Goal: Task Accomplishment & Management: Use online tool/utility

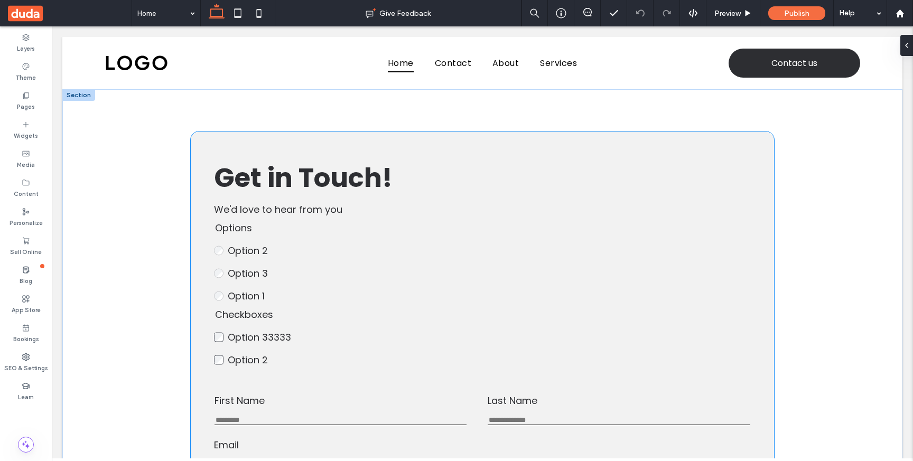
click at [269, 256] on label "Option 2" at bounding box center [300, 251] width 145 height 14
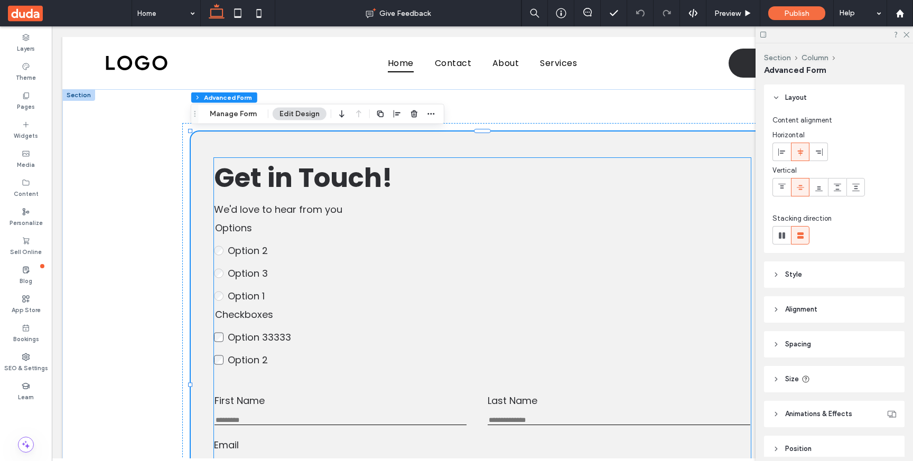
click at [266, 264] on fieldset "Options Option 2 Option 3 Option 1 This is required" at bounding box center [293, 262] width 159 height 82
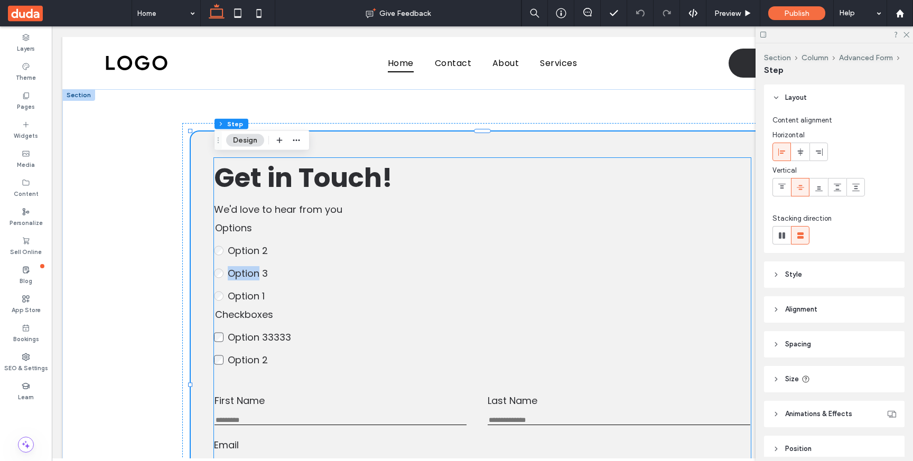
click at [266, 264] on fieldset "Options Option 2 Option 3 Option 1 This is required" at bounding box center [293, 262] width 159 height 82
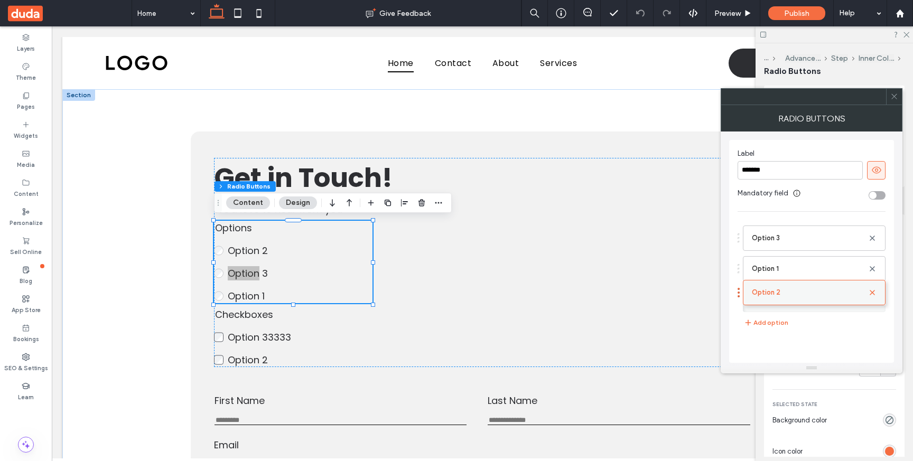
drag, startPoint x: 791, startPoint y: 235, endPoint x: 791, endPoint y: 282, distance: 46.5
click at [880, 197] on div "toggle" at bounding box center [877, 195] width 17 height 8
click at [874, 195] on div "toggle" at bounding box center [877, 195] width 17 height 8
click at [892, 98] on icon at bounding box center [895, 97] width 8 height 8
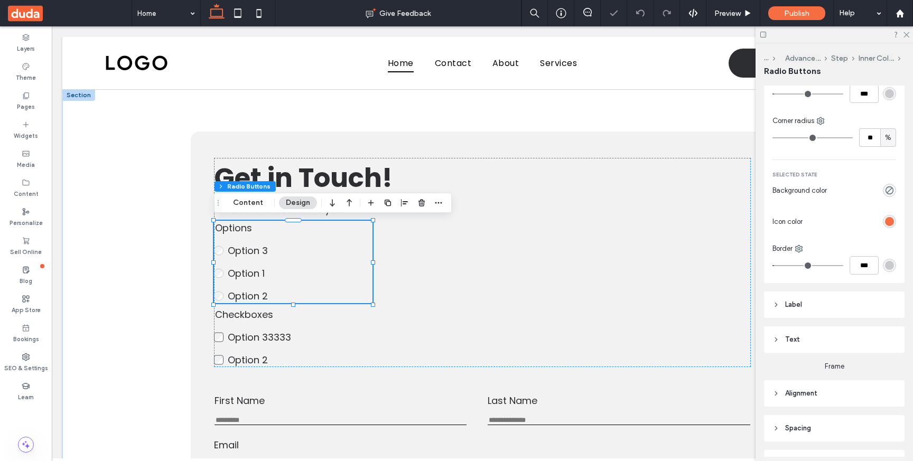
scroll to position [234, 0]
type input "**"
click at [823, 135] on input "range" at bounding box center [813, 134] width 80 height 1
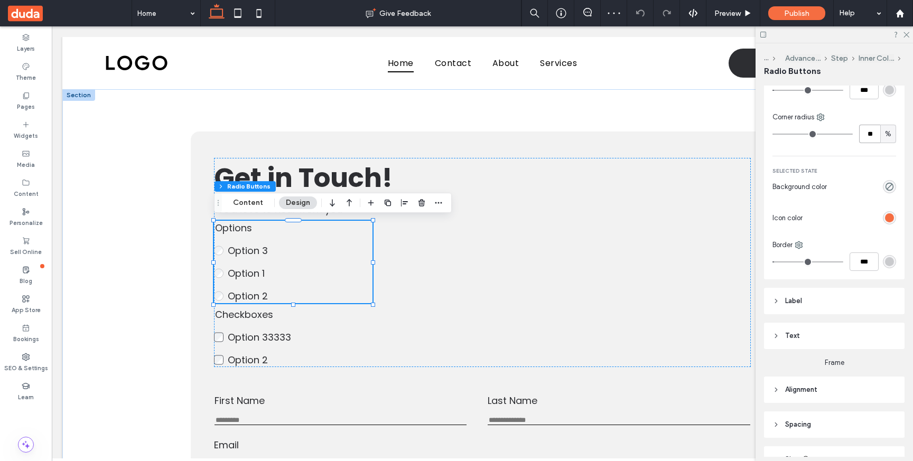
click at [868, 137] on input "**" at bounding box center [870, 134] width 21 height 19
type input "**"
click at [847, 111] on div "Default state Background color Border *** Corner radius ** % Selected state Bac…" at bounding box center [834, 143] width 141 height 272
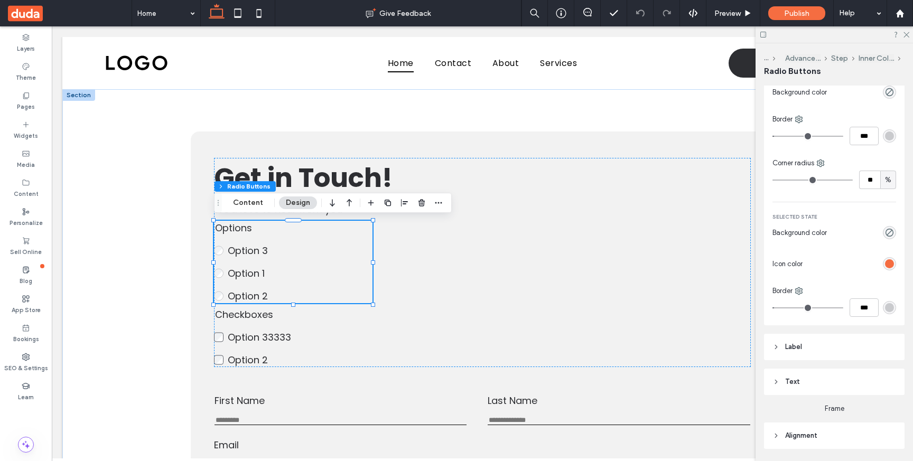
scroll to position [165, 0]
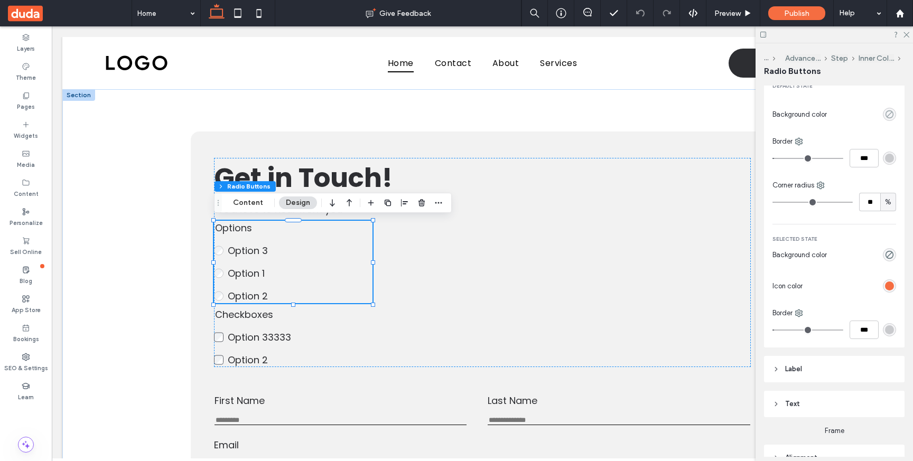
click at [892, 114] on icon "rgba(0, 0, 0, 0)" at bounding box center [889, 114] width 9 height 9
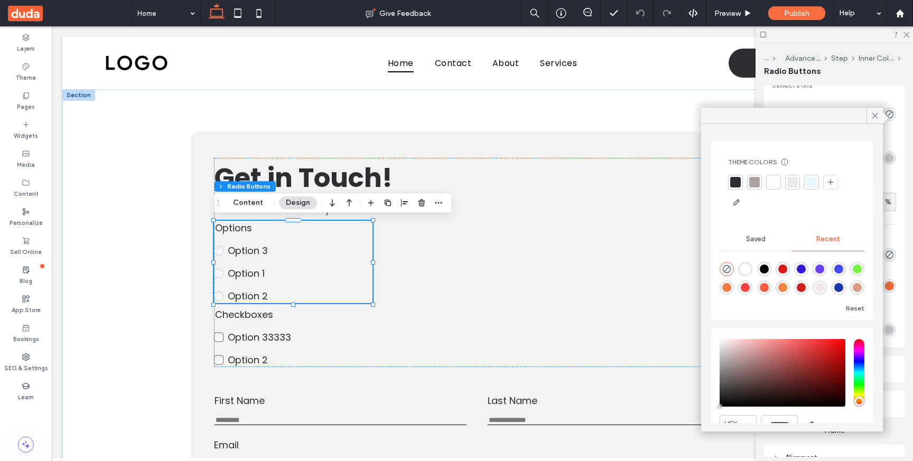
click at [755, 183] on div at bounding box center [755, 182] width 11 height 11
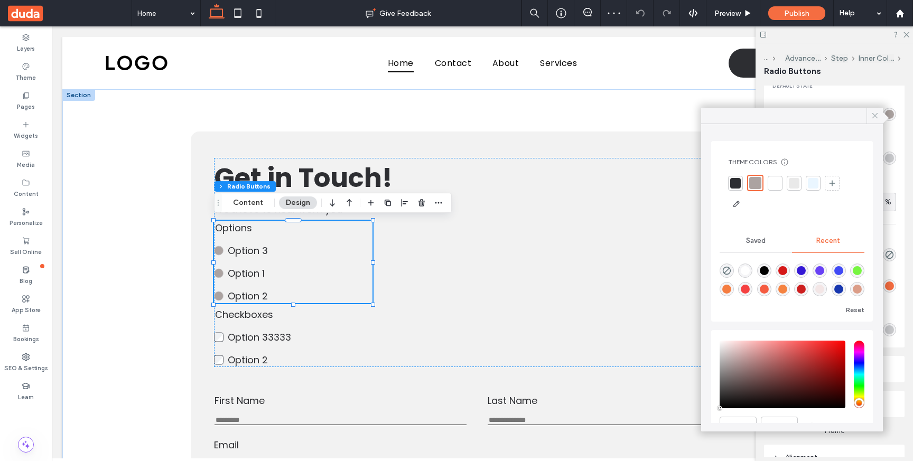
click at [873, 114] on use at bounding box center [875, 115] width 5 height 5
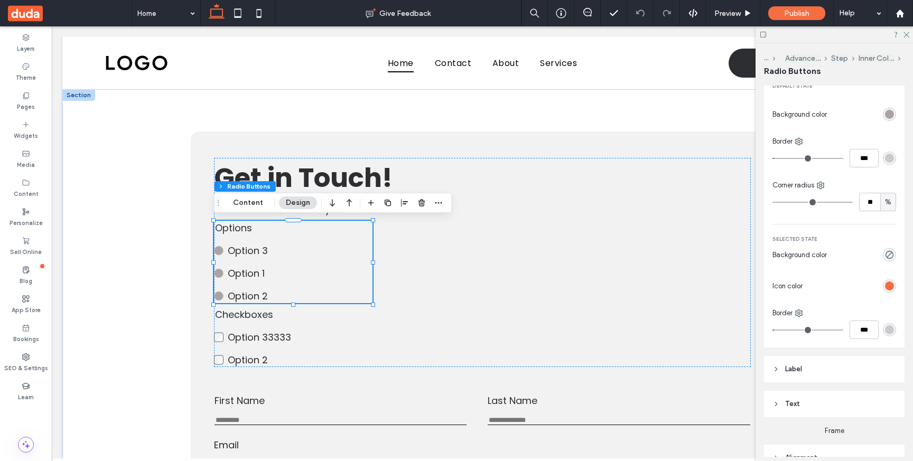
scroll to position [181, 0]
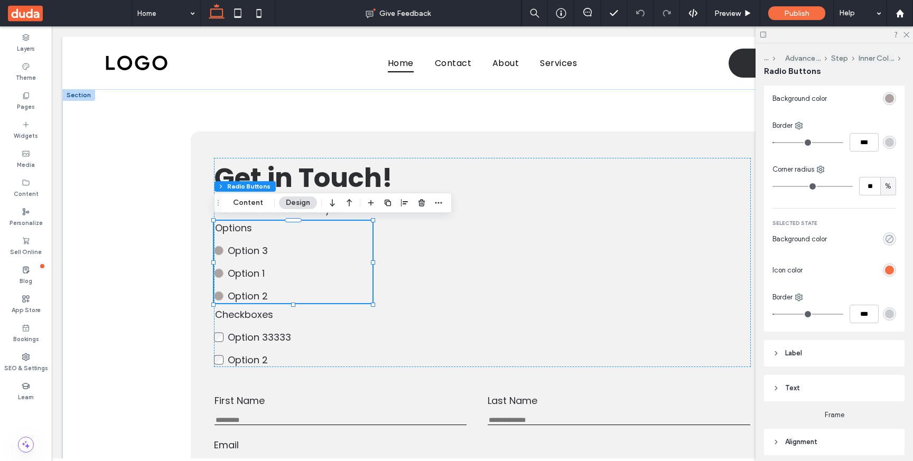
click at [891, 239] on icon "transparent" at bounding box center [889, 239] width 9 height 9
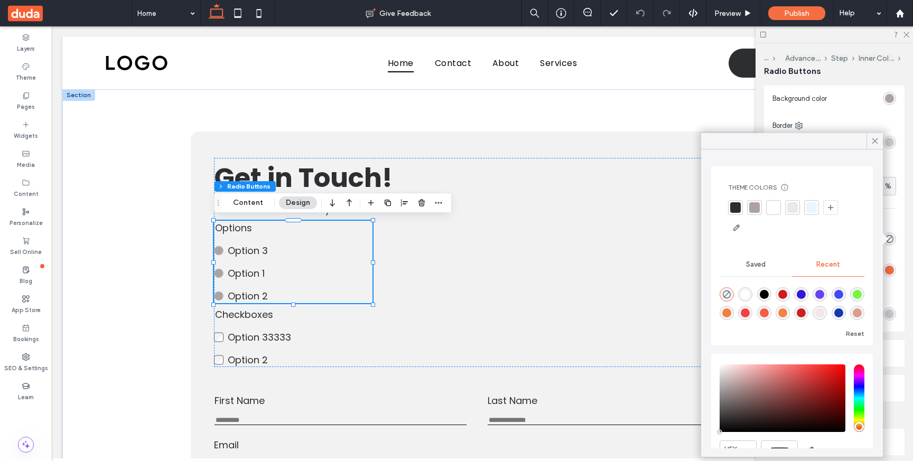
click at [757, 206] on div at bounding box center [755, 207] width 11 height 11
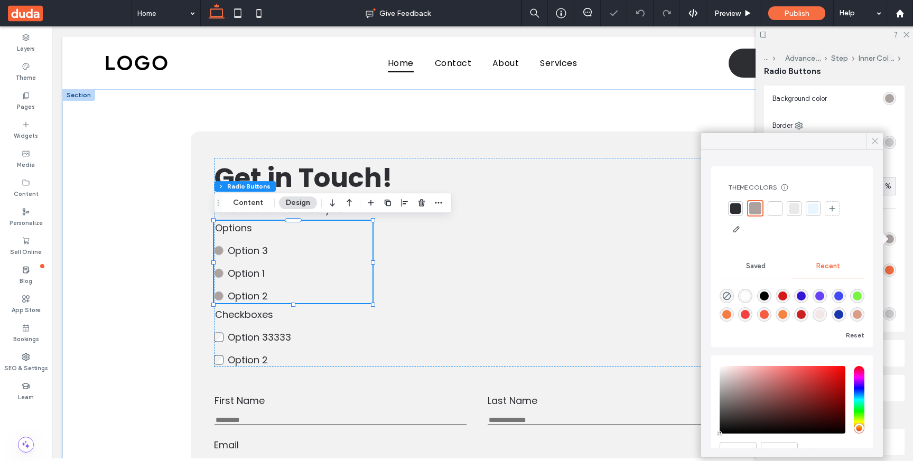
click at [871, 141] on icon at bounding box center [876, 141] width 10 height 10
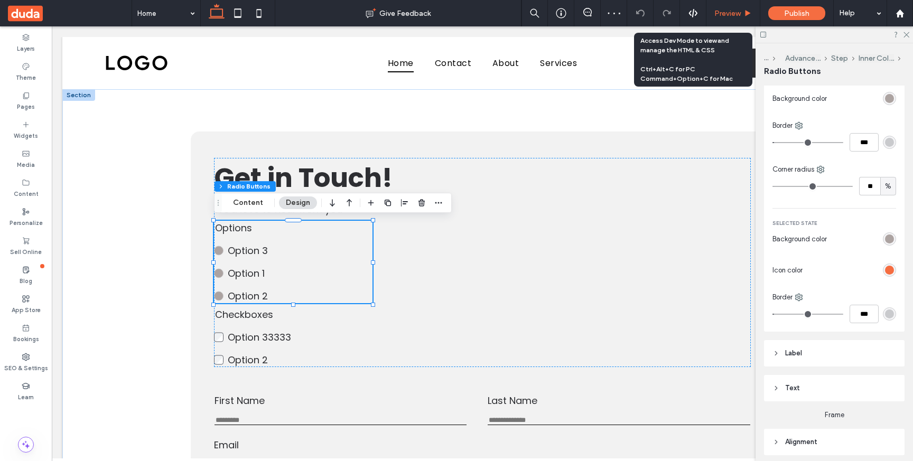
click at [727, 9] on span "Preview" at bounding box center [728, 13] width 26 height 9
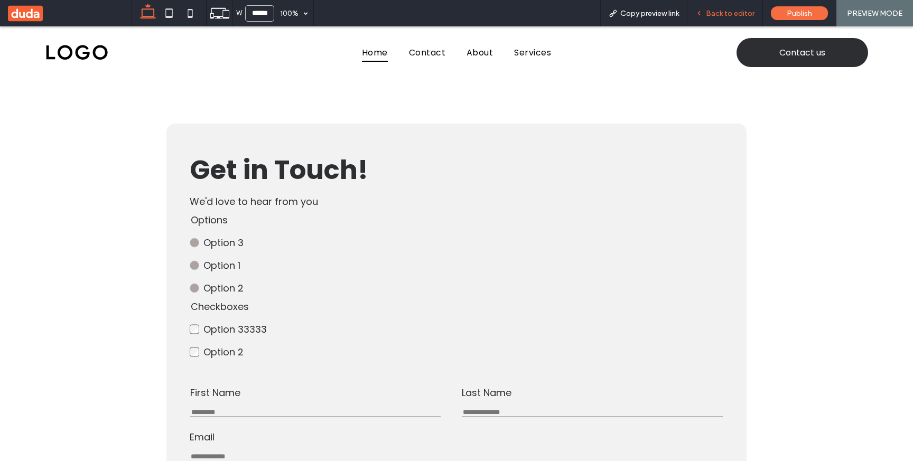
click at [719, 15] on span "Back to editor" at bounding box center [730, 13] width 49 height 9
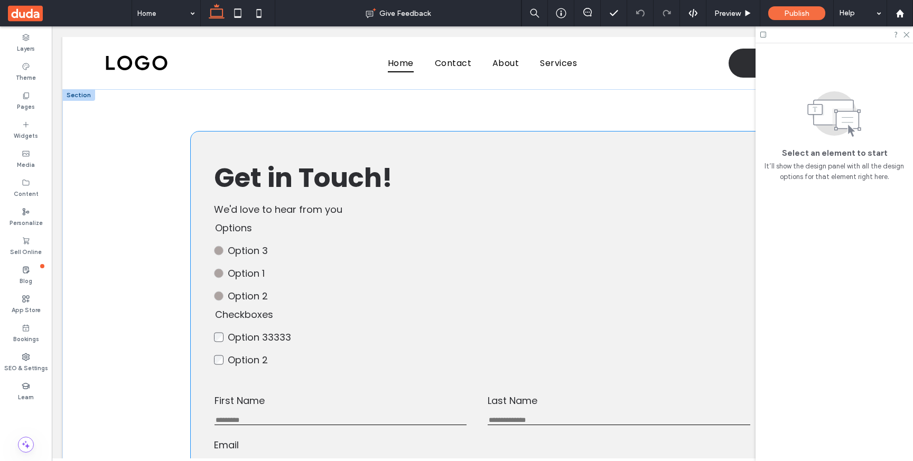
click at [315, 280] on label "Option 1" at bounding box center [300, 273] width 145 height 14
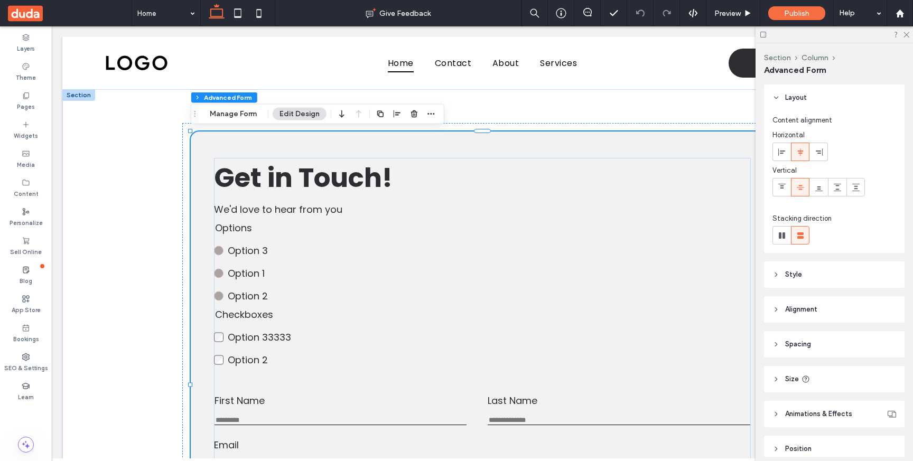
click at [315, 280] on label "Option 1" at bounding box center [300, 273] width 145 height 14
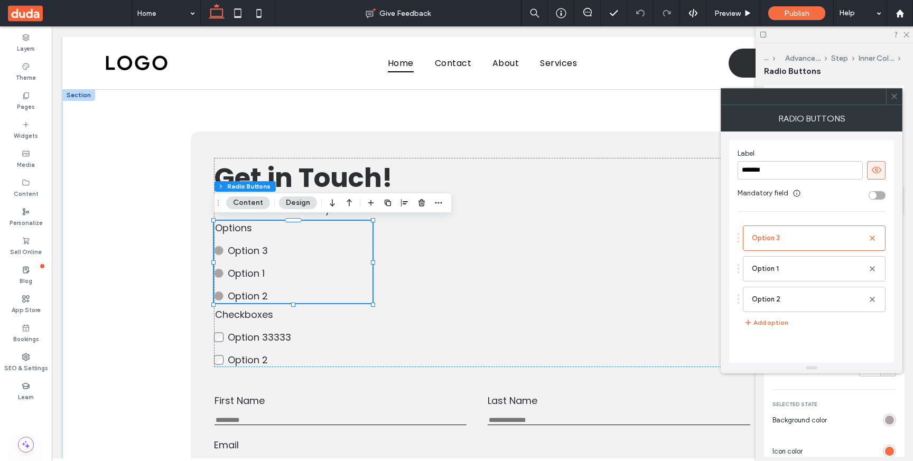
click at [889, 100] on div at bounding box center [894, 97] width 16 height 16
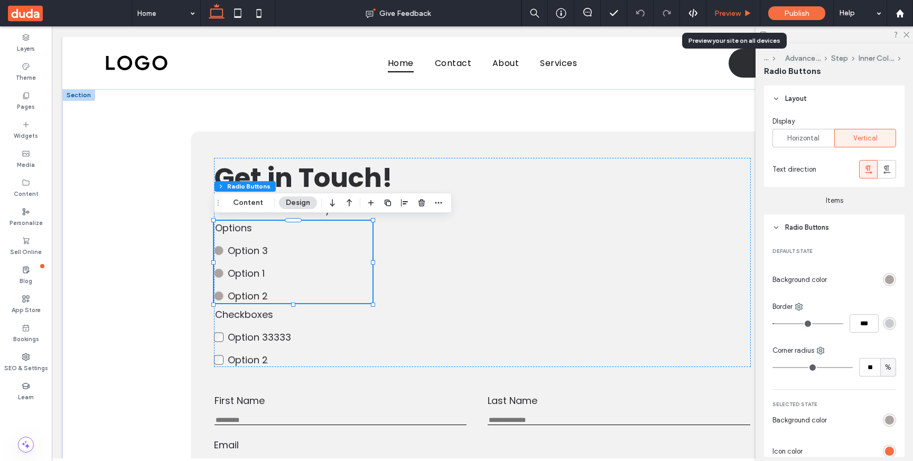
click at [745, 14] on icon at bounding box center [748, 14] width 8 height 8
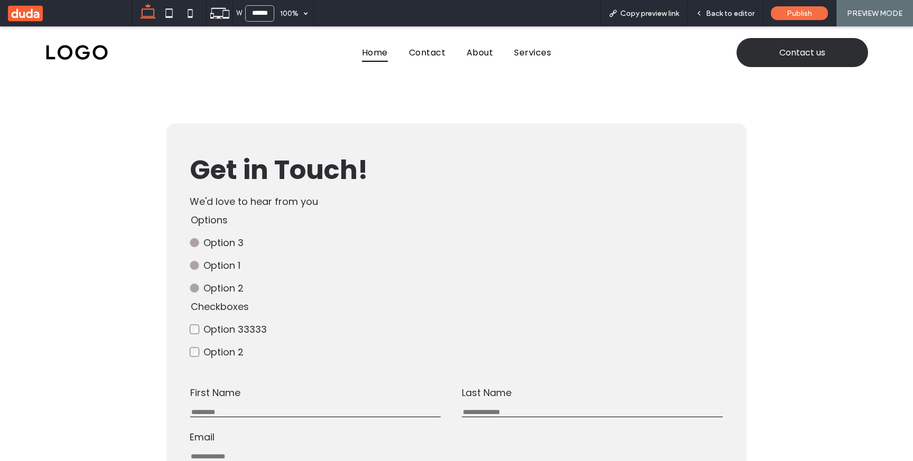
click at [240, 242] on span "Option 3" at bounding box center [224, 242] width 40 height 13
click at [216, 262] on span "Option 1" at bounding box center [222, 265] width 37 height 13
click at [216, 289] on span "Option 2" at bounding box center [224, 288] width 40 height 13
click at [221, 260] on span "Option 1" at bounding box center [222, 265] width 37 height 13
click at [225, 244] on span "Option 3" at bounding box center [224, 242] width 40 height 13
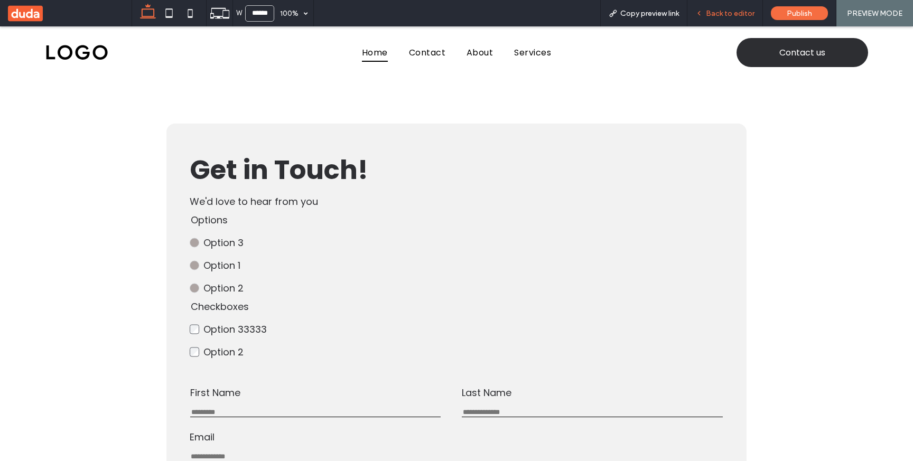
click at [707, 10] on div "Back to editor" at bounding box center [725, 13] width 75 height 9
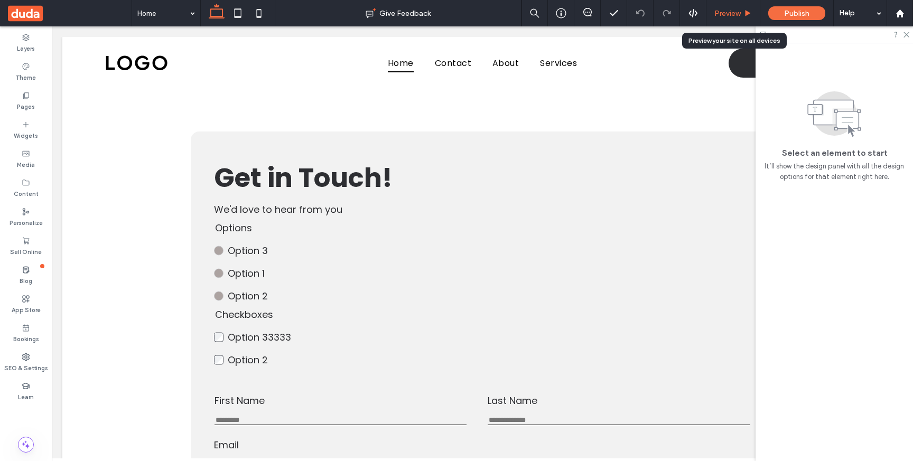
click at [735, 8] on div "Preview" at bounding box center [734, 13] width 54 height 26
click at [738, 9] on span "Preview" at bounding box center [728, 13] width 26 height 9
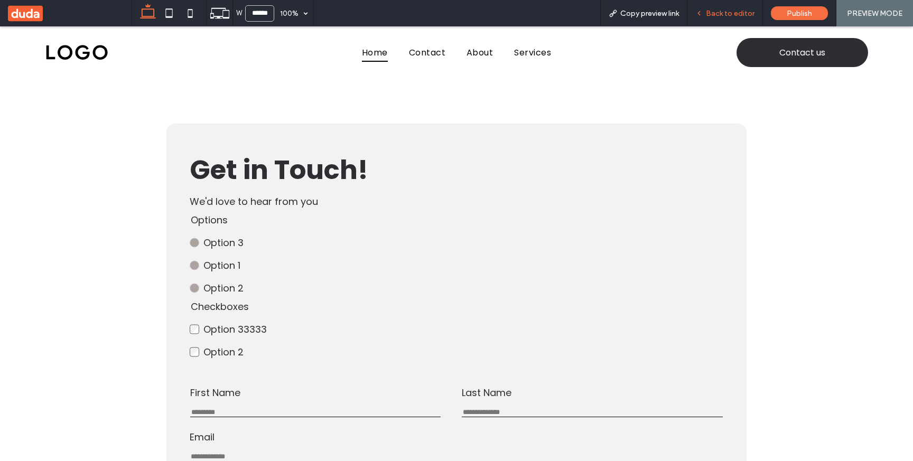
click at [734, 10] on span "Back to editor" at bounding box center [730, 13] width 49 height 9
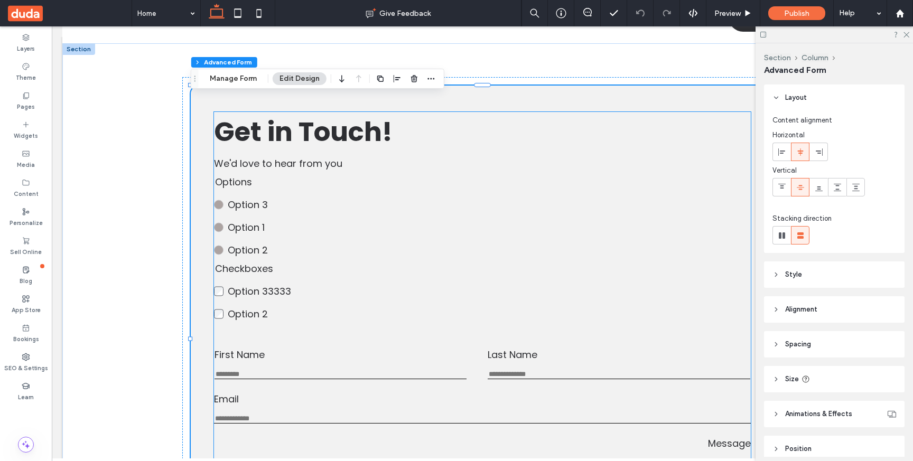
click at [328, 270] on fieldset "Checkboxes Option 33333 Option 2 This is required" at bounding box center [293, 292] width 159 height 60
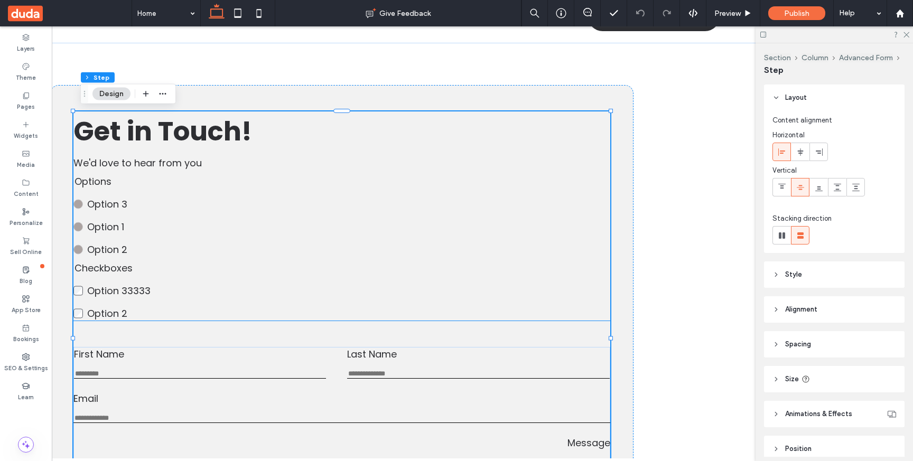
scroll to position [0, 158]
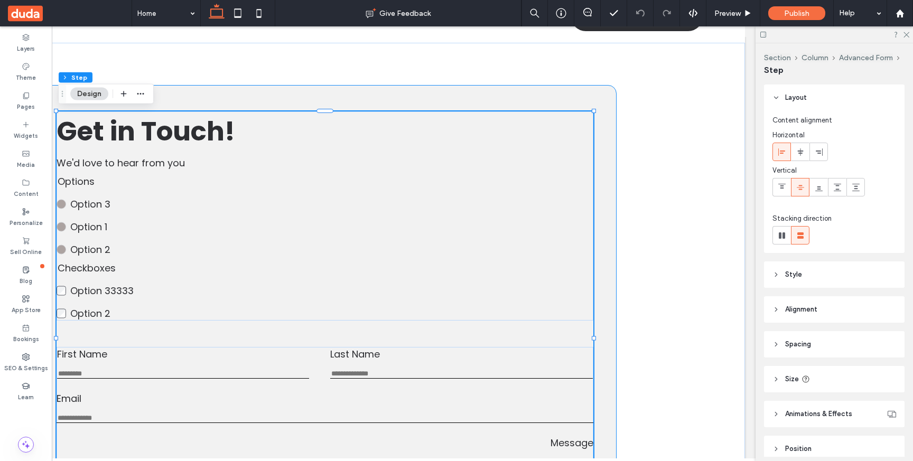
click at [506, 96] on div "First Name This is required Last Name This is required Email Enter an email Use…" at bounding box center [325, 334] width 584 height 498
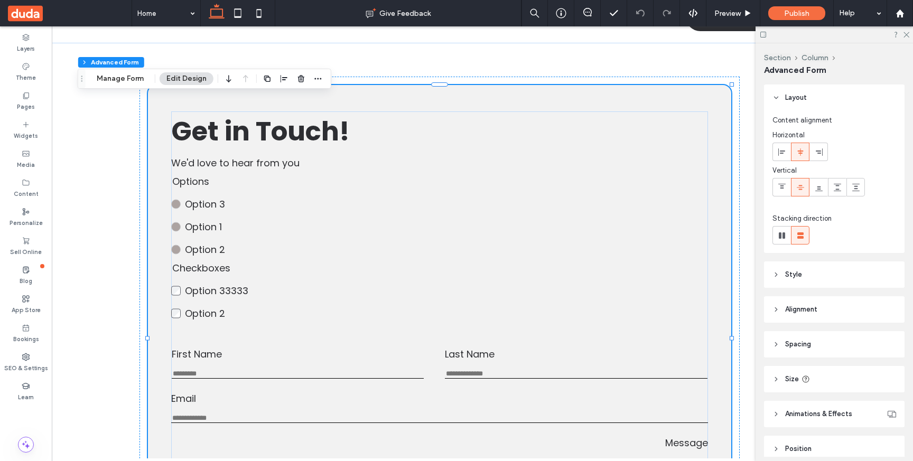
scroll to position [0, 0]
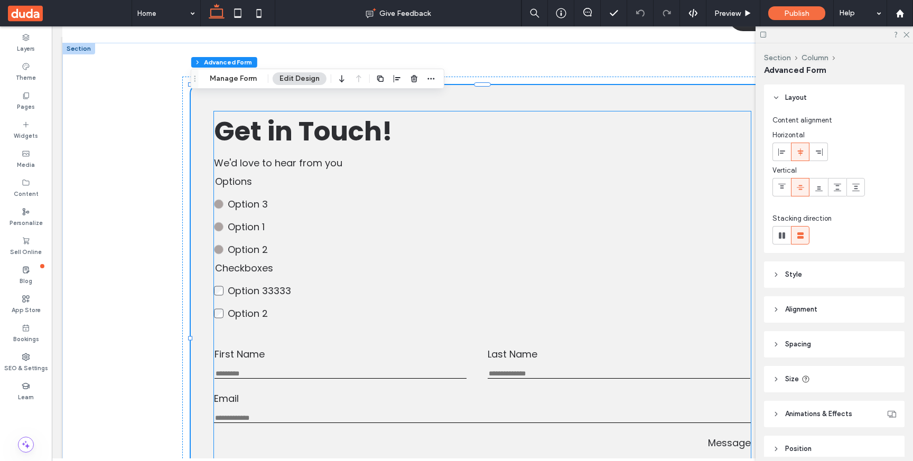
click at [318, 206] on label "Option 3" at bounding box center [300, 204] width 145 height 14
